Goal: Communication & Community: Answer question/provide support

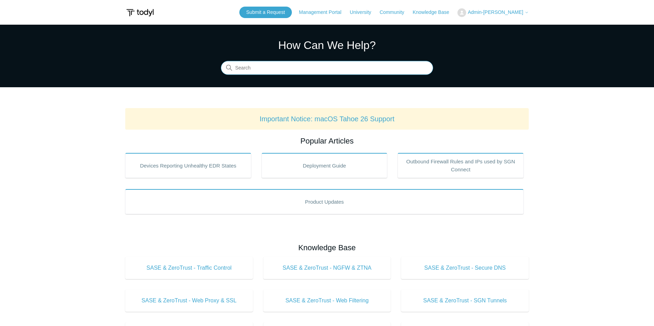
click at [295, 67] on input "Search" at bounding box center [327, 68] width 212 height 14
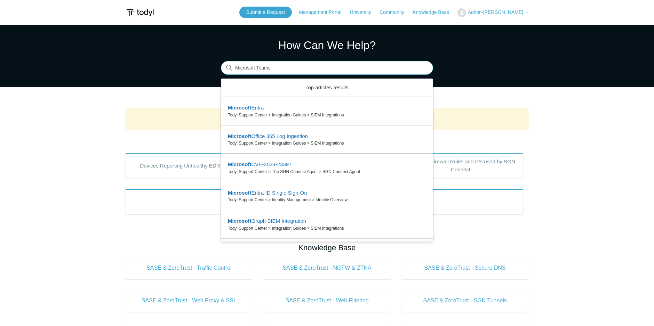
type input "Microsoft Teams"
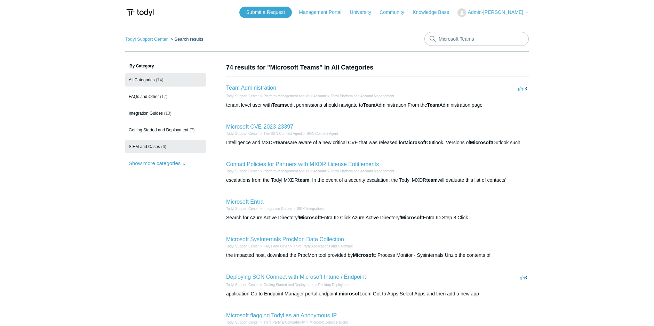
click at [163, 145] on span "(6)" at bounding box center [163, 146] width 5 height 5
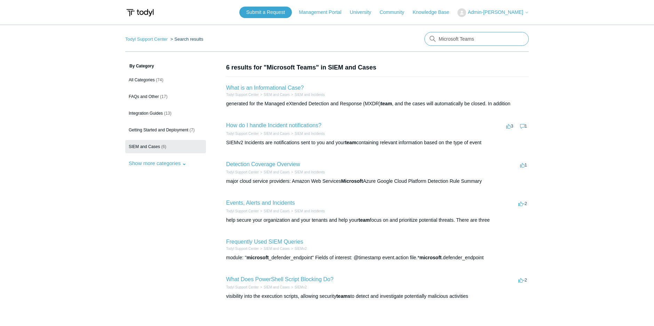
click at [476, 40] on input "Microsoft Teams" at bounding box center [477, 39] width 104 height 14
type input "Microsoft Teams authentication issues"
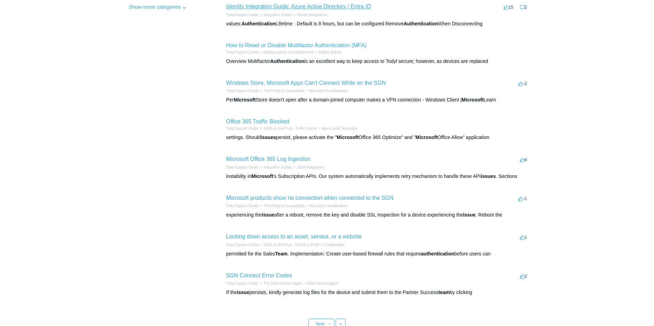
scroll to position [174, 0]
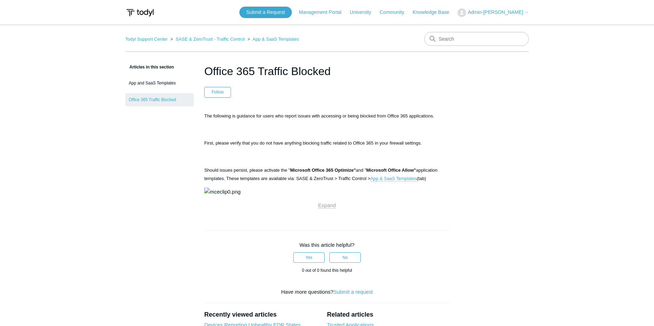
click at [196, 178] on article "Office 365 Traffic Blocked Follow Not yet followed by anyone The following is g…" at bounding box center [327, 255] width 267 height 384
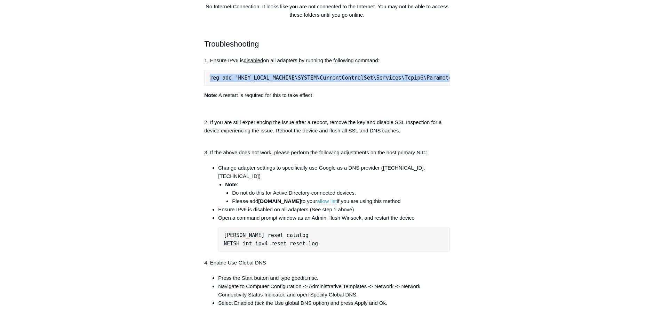
drag, startPoint x: 446, startPoint y: 115, endPoint x: 201, endPoint y: 115, distance: 245.3
click at [201, 115] on article "Microsoft products show no connection when connected to the SGN Follow Not yet …" at bounding box center [327, 232] width 267 height 894
drag, startPoint x: 201, startPoint y: 115, endPoint x: 280, endPoint y: 116, distance: 79.0
copy pre "reg add "HKEY_LOCAL_MACHINE\SYSTEM\CurrentControlSet\Services\Tcpip6\Parameters…"
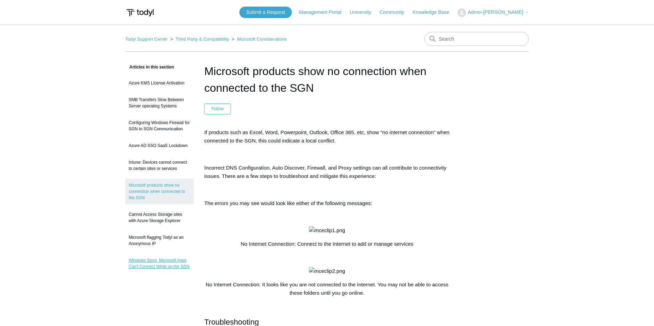
click at [178, 265] on link "Windows Store, Microsoft Apps Can't Connect While on the SGN" at bounding box center [159, 263] width 69 height 19
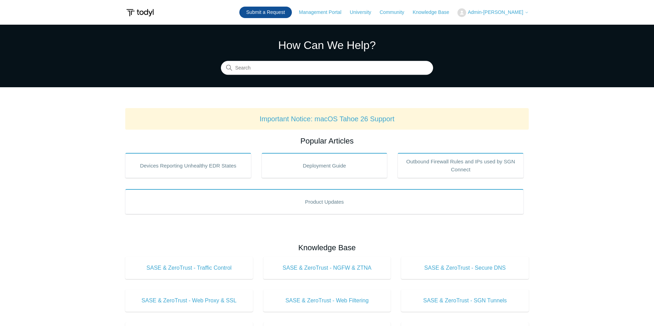
click at [282, 13] on link "Submit a Request" at bounding box center [265, 12] width 53 height 11
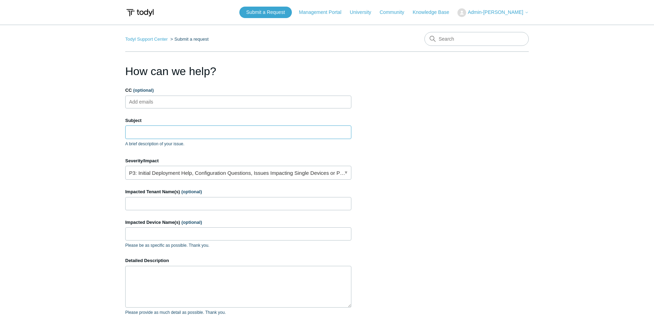
click at [165, 128] on input "Subject" at bounding box center [238, 132] width 226 height 13
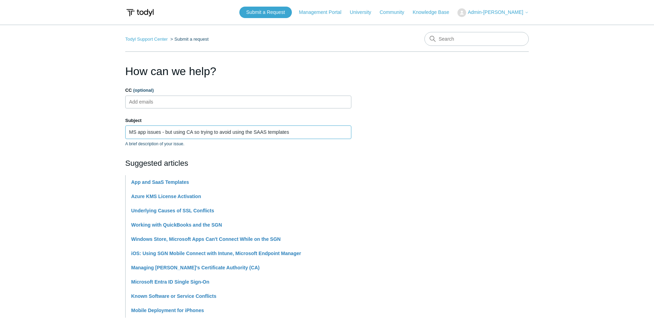
click at [195, 131] on input "MS app issues - but using CA so trying to avoid using the SAAS templates" at bounding box center [238, 132] width 226 height 13
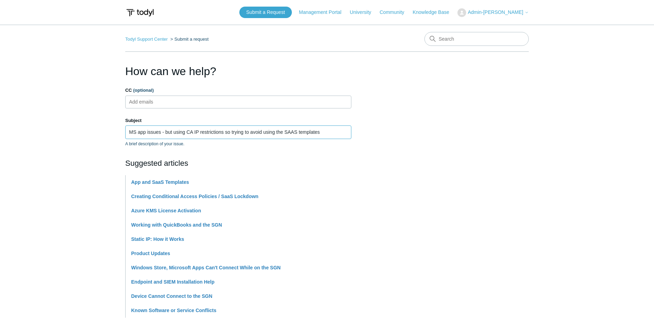
type input "MS app issues - but using CA IP restrictions so trying to avoid using the SAAS …"
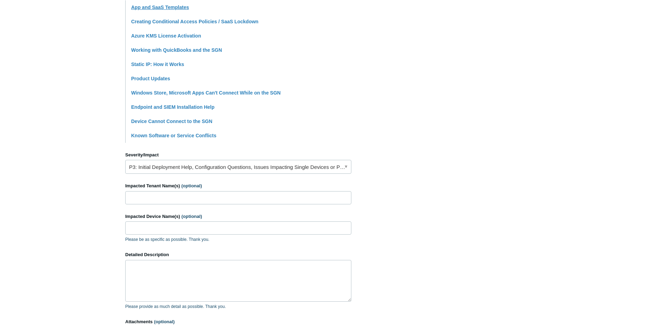
scroll to position [209, 0]
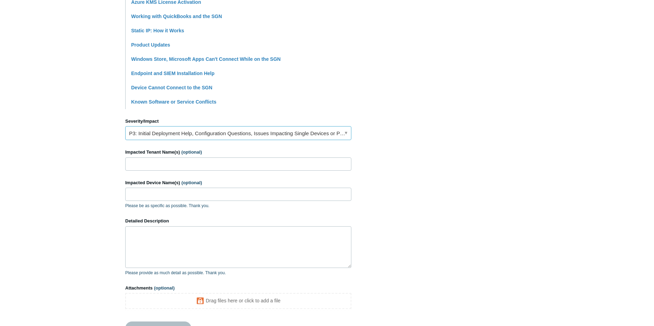
click at [223, 132] on link "P3: Initial Deployment Help, Configuration Questions, Issues Impacting Single D…" at bounding box center [238, 133] width 226 height 14
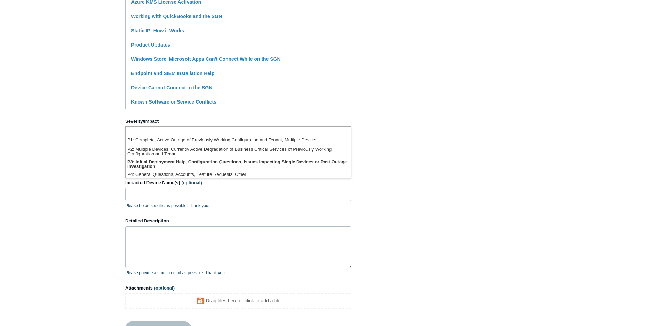
click at [509, 102] on section "How can we help? CC (optional) Add emails Subject MS app issues - but using CA …" at bounding box center [327, 99] width 404 height 490
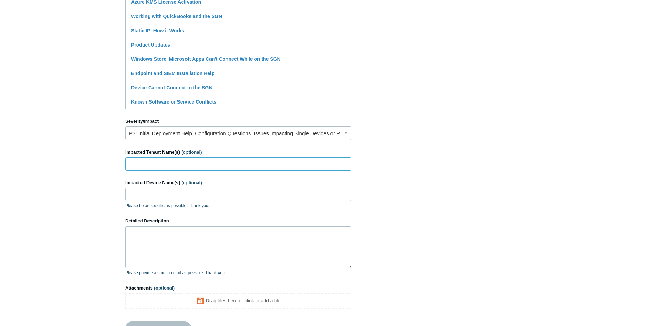
click at [203, 166] on input "Impacted Tenant Name(s) (optional)" at bounding box center [238, 164] width 226 height 13
click at [246, 161] on input "Impacted Tenant Name(s) (optional)" at bounding box center [238, 164] width 226 height 13
type input "IT Foundations Limited"
click at [206, 190] on input "Impacted Device Name(s) (optional)" at bounding box center [238, 194] width 226 height 13
type input "ITF-KL-XPS"
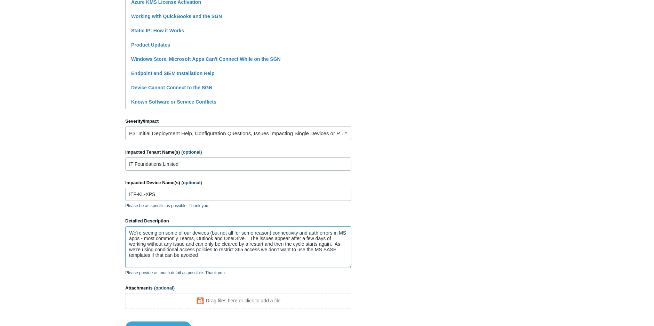
drag, startPoint x: 337, startPoint y: 250, endPoint x: 324, endPoint y: 250, distance: 12.2
click at [324, 250] on textarea "We're seeing on some of our devices (but not all for some reason) connectivity …" at bounding box center [238, 248] width 226 height 42
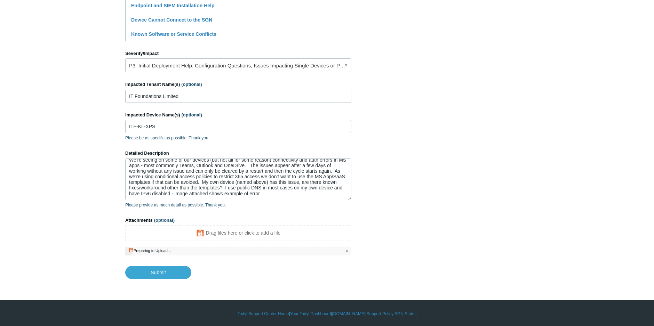
scroll to position [278, 0]
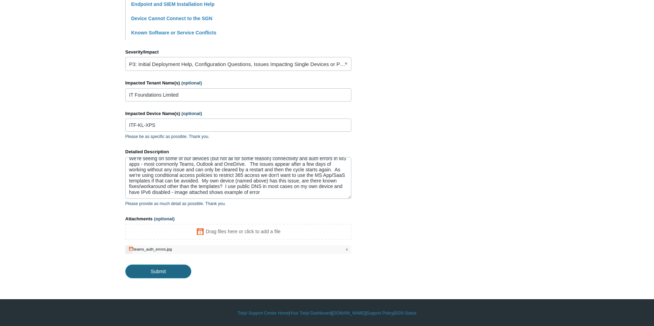
click at [172, 273] on input "Submit" at bounding box center [158, 272] width 66 height 14
click at [175, 267] on input "Submit" at bounding box center [158, 272] width 66 height 14
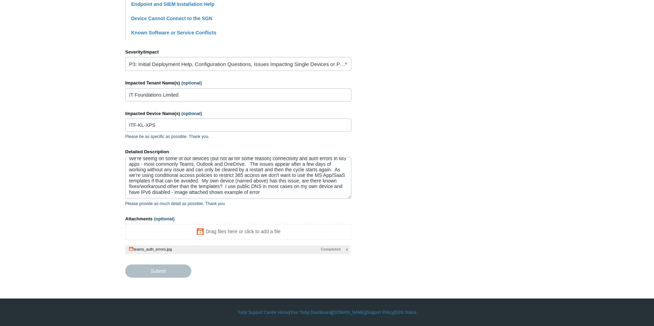
type textarea "We're seeing on some of our devices (but not all for some reason) connectivity …"
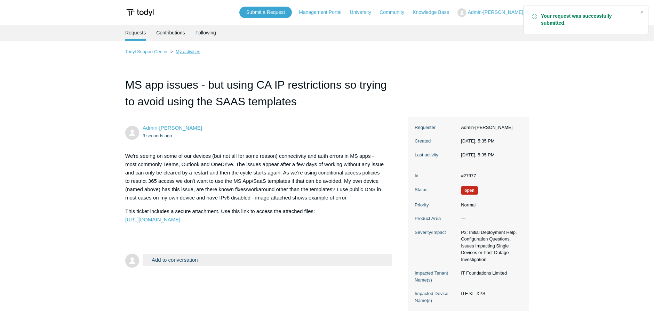
click at [182, 51] on link "My activities" at bounding box center [188, 51] width 25 height 5
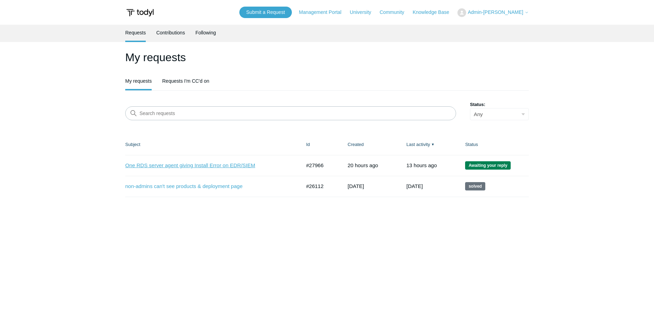
click at [237, 167] on link "One RDS server agent giving Install Error on EDR/SIEM" at bounding box center [207, 166] width 165 height 8
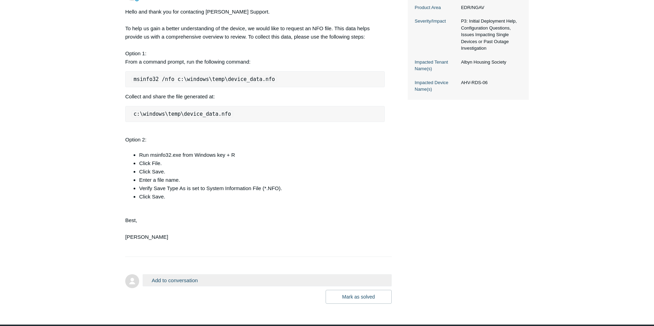
scroll to position [209, 0]
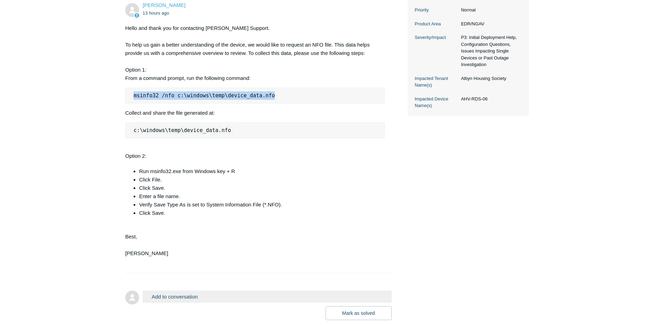
drag, startPoint x: 263, startPoint y: 113, endPoint x: 133, endPoint y: 113, distance: 130.2
click at [133, 99] on code "msinfo32 /nfo c:\windows\temp\device_data.nfo" at bounding box center [204, 95] width 145 height 7
copy code "msinfo32 /nfo c:\windows\temp\device_data.nfo"
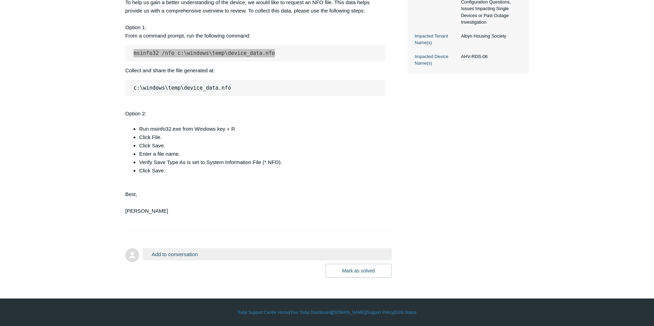
scroll to position [268, 0]
click at [224, 253] on button "Add to conversation" at bounding box center [267, 254] width 249 height 12
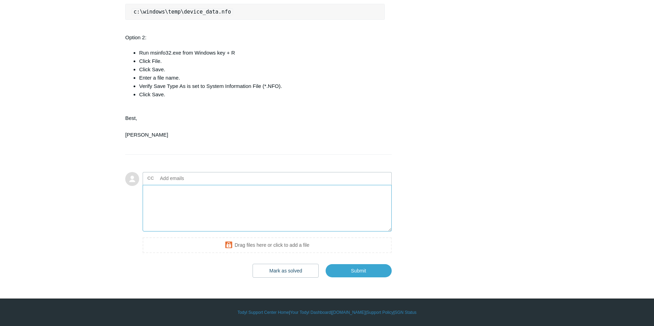
scroll to position [338, 0]
type textarea "Hi Kris, have attached Best regards Kevin"
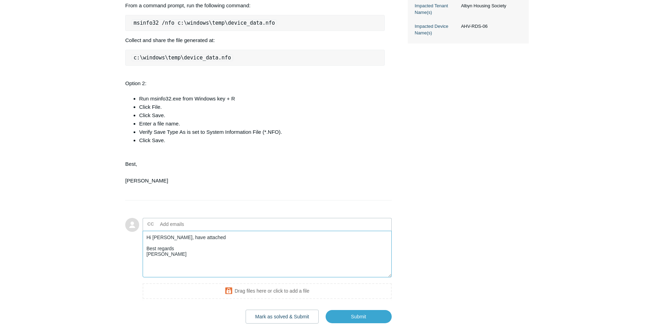
scroll to position [268, 0]
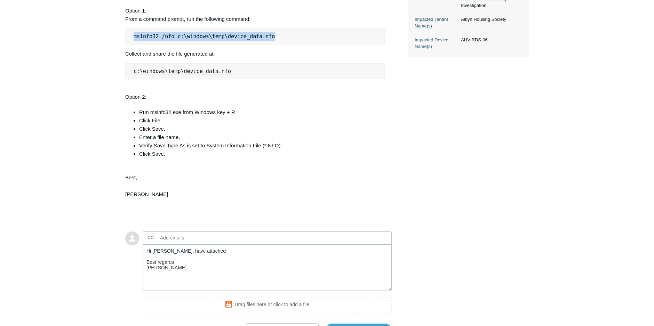
drag, startPoint x: 283, startPoint y: 54, endPoint x: 120, endPoint y: 57, distance: 162.9
click at [120, 57] on main "Requests Contributions Following Todyl Support Center My activities One RDS ser…" at bounding box center [327, 47] width 654 height 581
copy code "msinfo32 /nfo c:\windows\temp\device_data.nfo"
click at [381, 150] on li "Verify Save Type As is set to System Information File (*.NFO)." at bounding box center [262, 146] width 246 height 8
drag, startPoint x: 292, startPoint y: 54, endPoint x: 134, endPoint y: 52, distance: 158.0
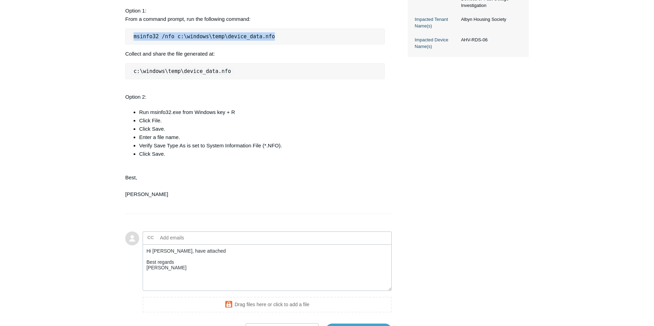
click at [134, 45] on pre "msinfo32 /nfo c:\windows\temp\device_data.nfo" at bounding box center [255, 37] width 260 height 16
copy code "msinfo32 /nfo c:\windows\temp\device_data.nfo"
